Goal: Find specific page/section: Find specific page/section

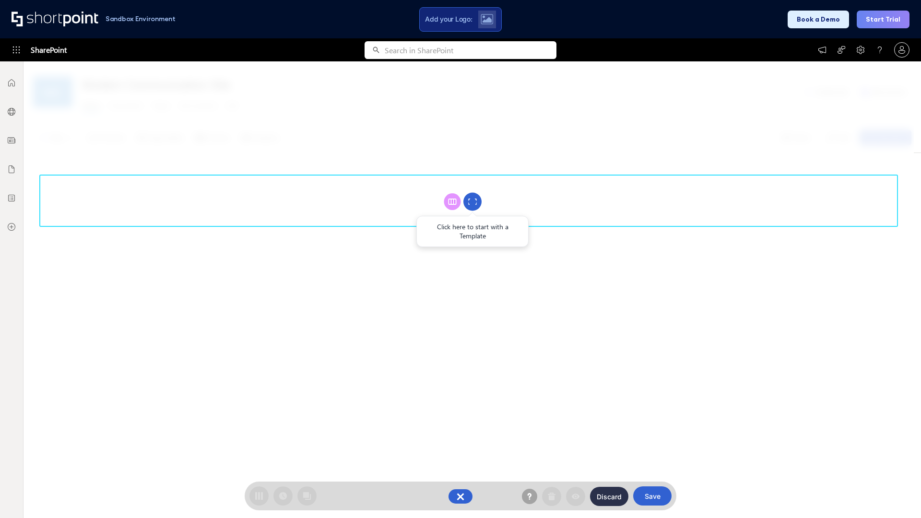
click at [472, 201] on circle at bounding box center [472, 202] width 18 height 18
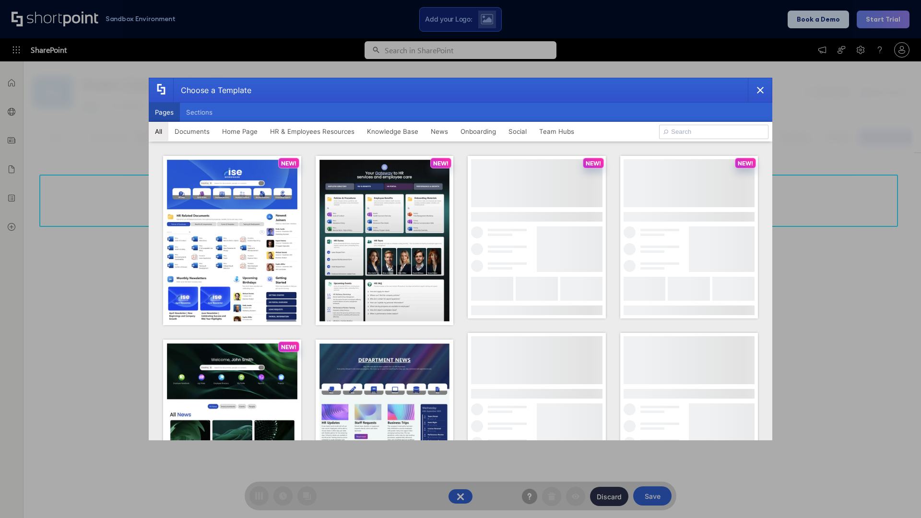
click at [164, 112] on button "Pages" at bounding box center [164, 112] width 31 height 19
type input "News Portal 5"
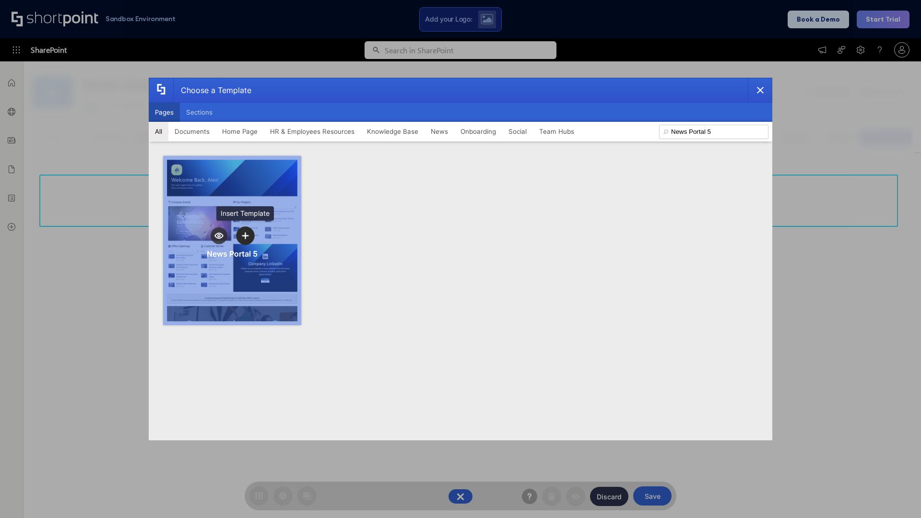
click at [245, 235] on icon "template selector" at bounding box center [245, 235] width 7 height 7
